Goal: Transaction & Acquisition: Purchase product/service

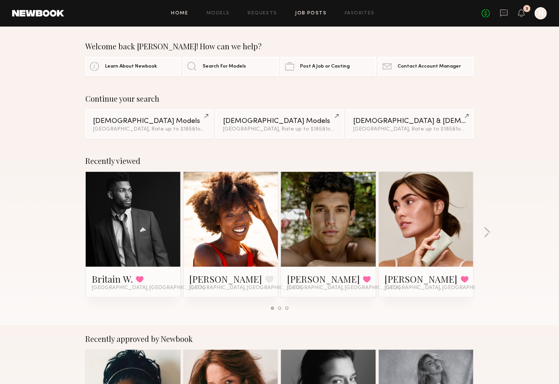
click at [321, 13] on link "Job Posts" at bounding box center [310, 13] width 31 height 5
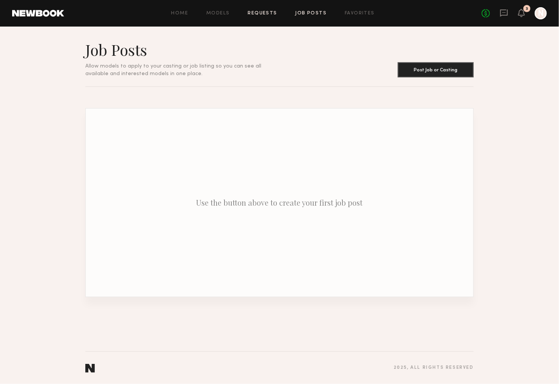
click at [271, 11] on link "Requests" at bounding box center [262, 13] width 29 height 5
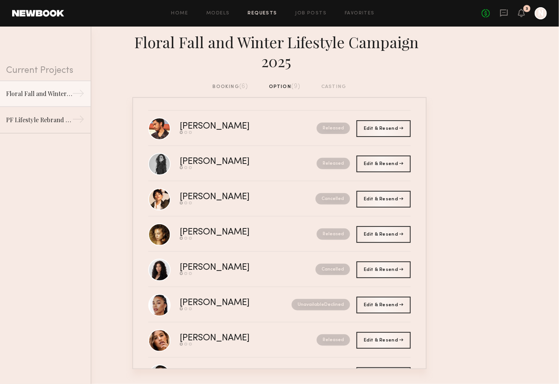
click at [227, 84] on div "booking (6)" at bounding box center [231, 87] width 36 height 8
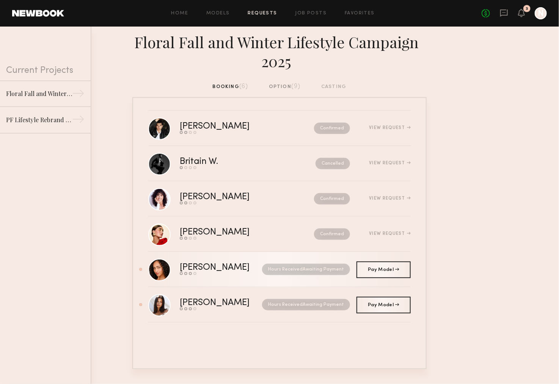
click at [341, 256] on link "[PERSON_NAME] Send request Model response Review hours worked Pay model Hours R…" at bounding box center [279, 269] width 262 height 35
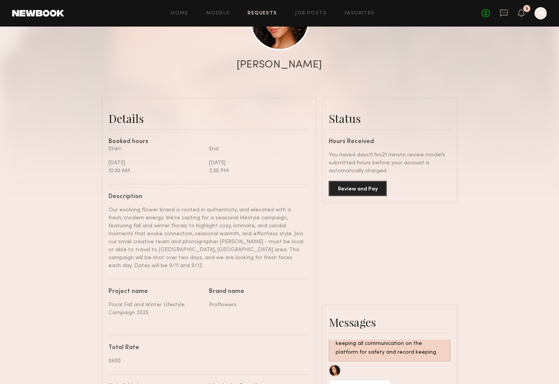
scroll to position [72, 0]
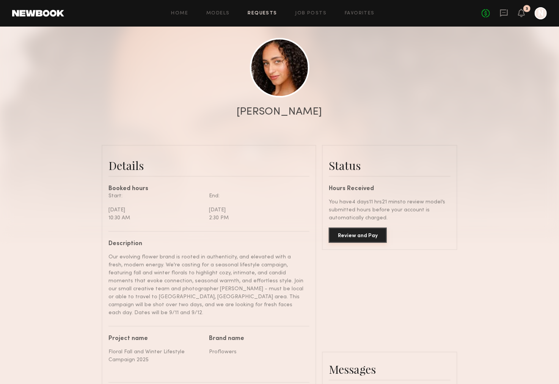
click at [369, 237] on button "Review and Pay" at bounding box center [358, 234] width 58 height 15
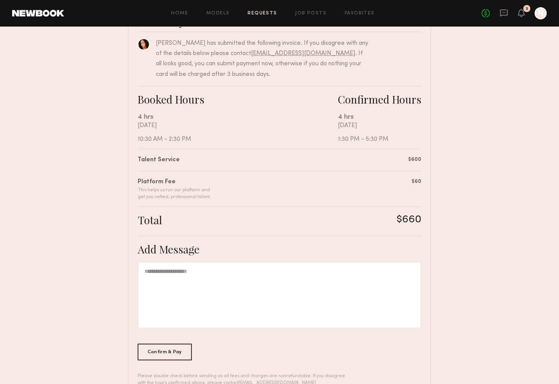
scroll to position [99, 0]
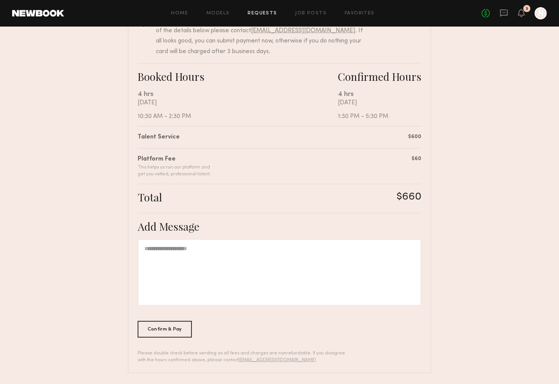
click at [347, 247] on div at bounding box center [280, 272] width 284 height 67
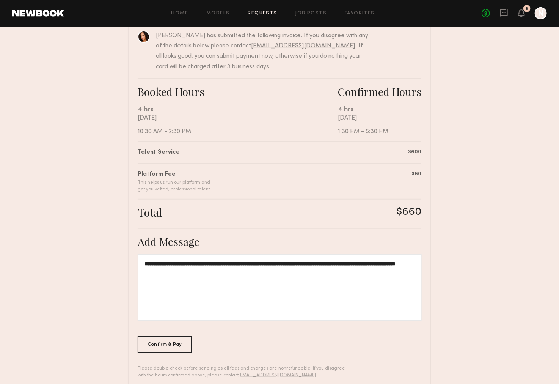
scroll to position [85, 0]
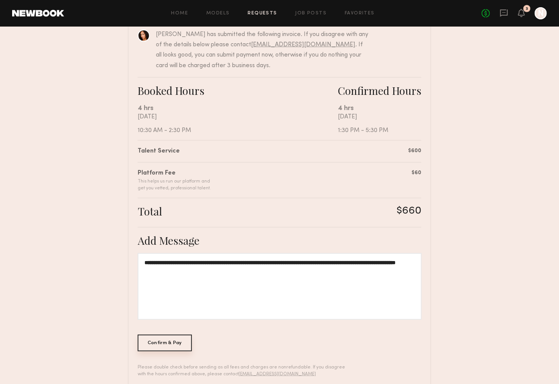
click at [178, 339] on div "Confirm & Pay" at bounding box center [165, 342] width 54 height 17
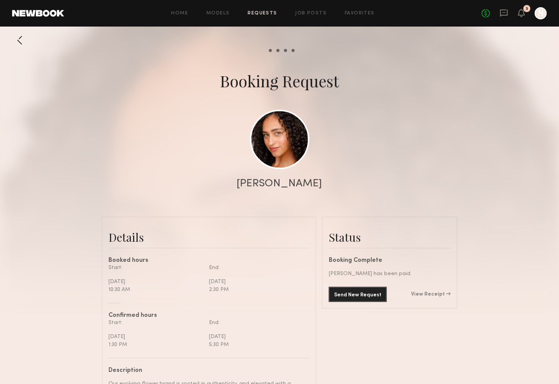
scroll to position [1423, 0]
click at [20, 42] on div at bounding box center [19, 40] width 15 height 15
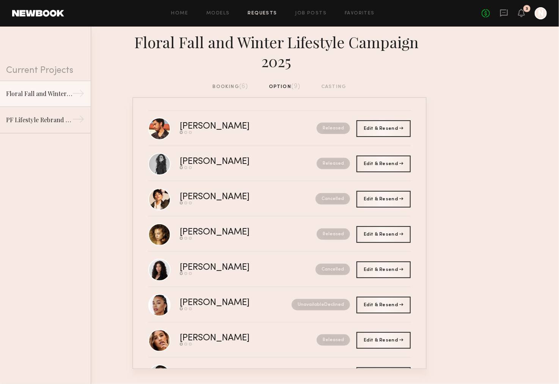
click at [233, 83] on div "booking (6)" at bounding box center [231, 87] width 36 height 8
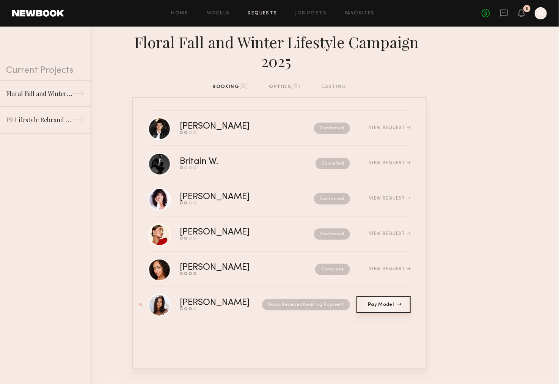
click at [393, 306] on link "Pay Model Pay" at bounding box center [383, 304] width 54 height 17
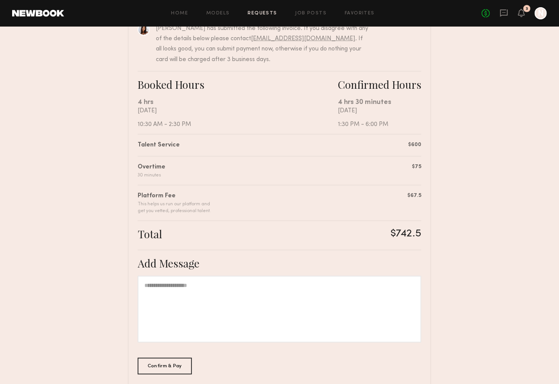
scroll to position [128, 0]
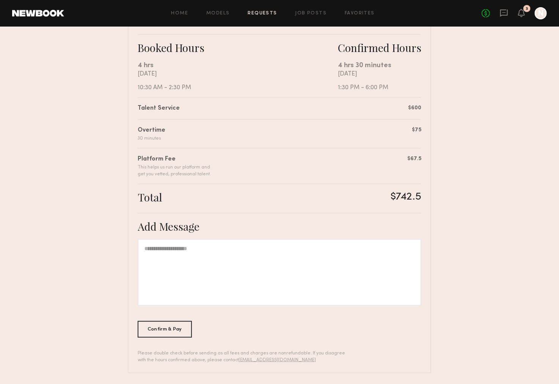
click at [196, 248] on div at bounding box center [280, 272] width 284 height 67
click at [179, 328] on div "Confirm & Pay" at bounding box center [165, 328] width 54 height 17
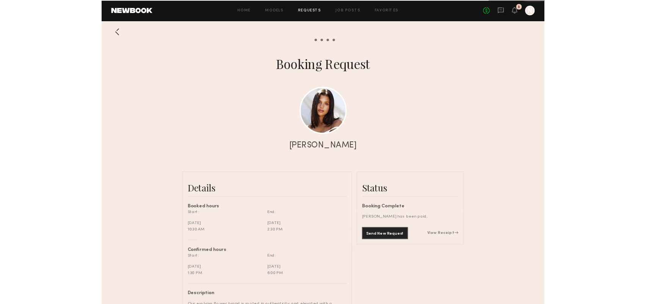
scroll to position [1587, 0]
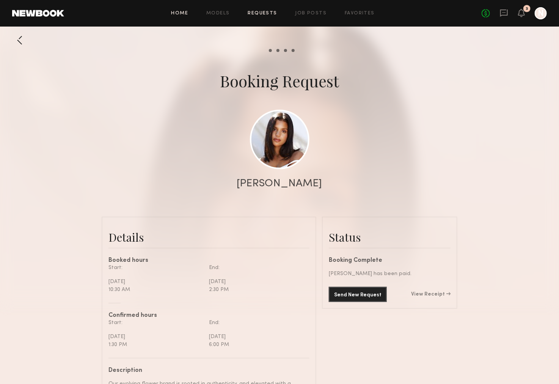
click at [186, 13] on link "Home" at bounding box center [179, 13] width 17 height 5
